Goal: Book appointment/travel/reservation

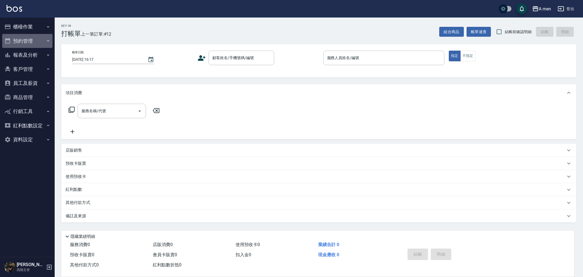
click at [36, 43] on button "預約管理" at bounding box center [27, 41] width 50 height 14
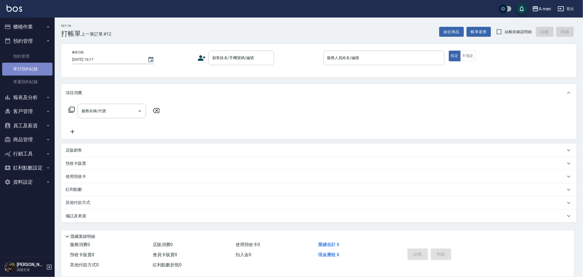
click at [44, 63] on link "單日預約紀錄" at bounding box center [27, 69] width 50 height 13
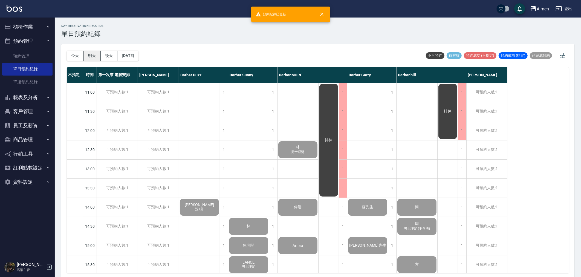
click at [92, 54] on button "明天" at bounding box center [92, 56] width 17 height 10
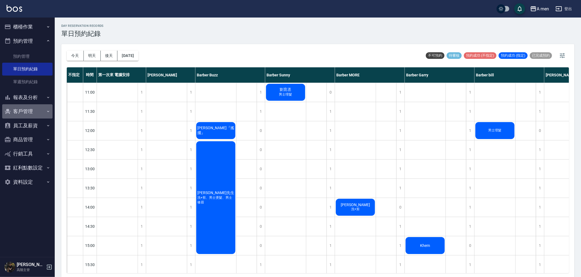
click at [24, 111] on button "客戶管理" at bounding box center [27, 111] width 50 height 14
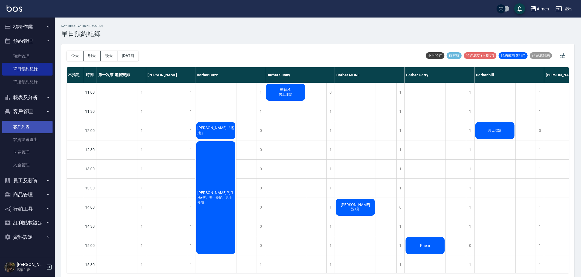
click at [29, 130] on link "客戶列表" at bounding box center [27, 127] width 50 height 13
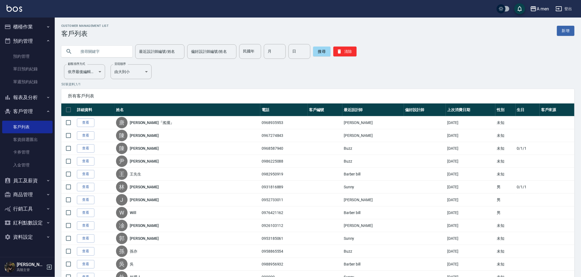
click at [104, 53] on input "text" at bounding box center [102, 51] width 51 height 15
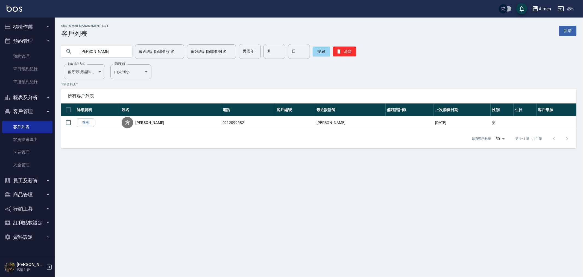
click at [99, 53] on input "[PERSON_NAME]" at bounding box center [102, 51] width 51 height 15
type input "[PERSON_NAME]"
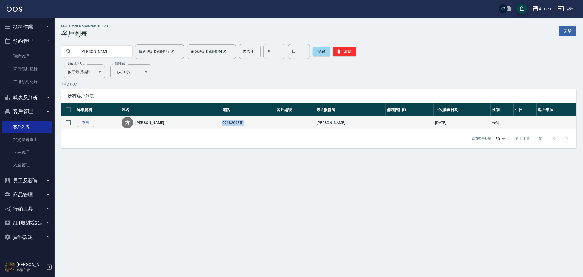
drag, startPoint x: 192, startPoint y: 122, endPoint x: 230, endPoint y: 123, distance: 38.6
click at [230, 123] on td "0918209351" at bounding box center [248, 122] width 54 height 13
copy td "0918209351"
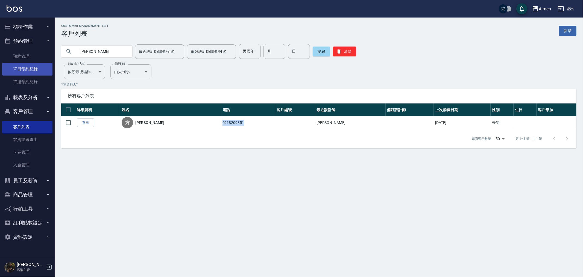
click at [19, 68] on link "單日預約紀錄" at bounding box center [27, 69] width 50 height 13
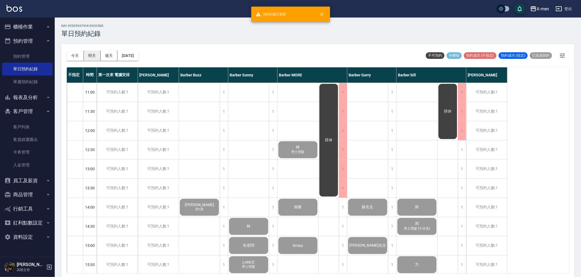
click at [87, 57] on button "明天" at bounding box center [92, 56] width 17 height 10
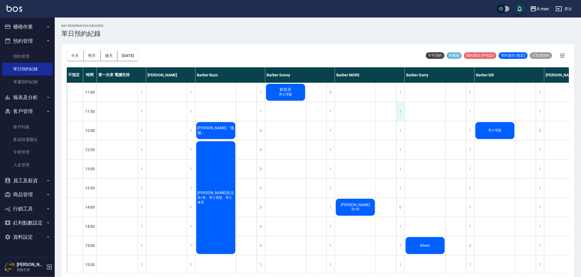
click at [400, 111] on div "1" at bounding box center [400, 111] width 8 height 19
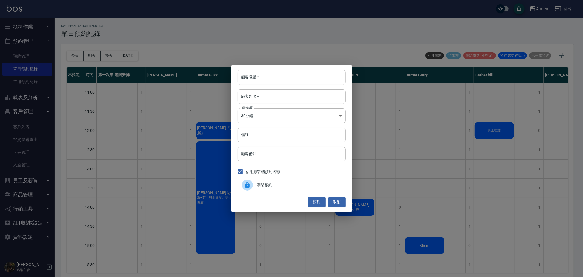
click at [271, 80] on input "顧客電話   *" at bounding box center [292, 77] width 108 height 15
paste input "0918209351"
type input "0918209351"
click at [264, 93] on input "顧客姓名   *" at bounding box center [292, 96] width 108 height 15
click at [315, 201] on button "預約" at bounding box center [317, 202] width 18 height 10
